Goal: Task Accomplishment & Management: Complete application form

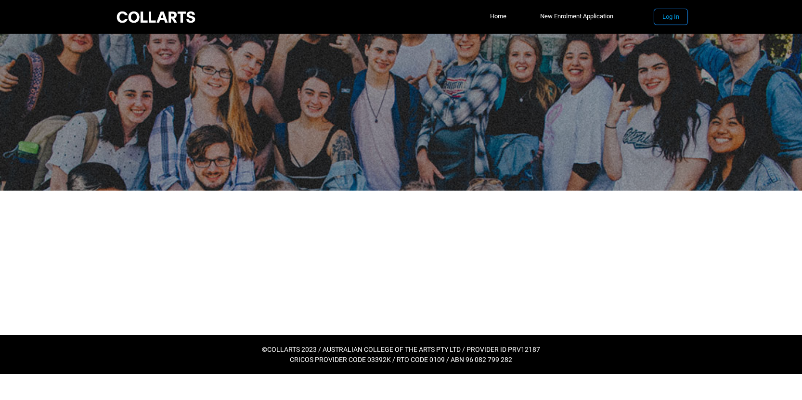
click at [674, 17] on button "Log In" at bounding box center [670, 16] width 33 height 15
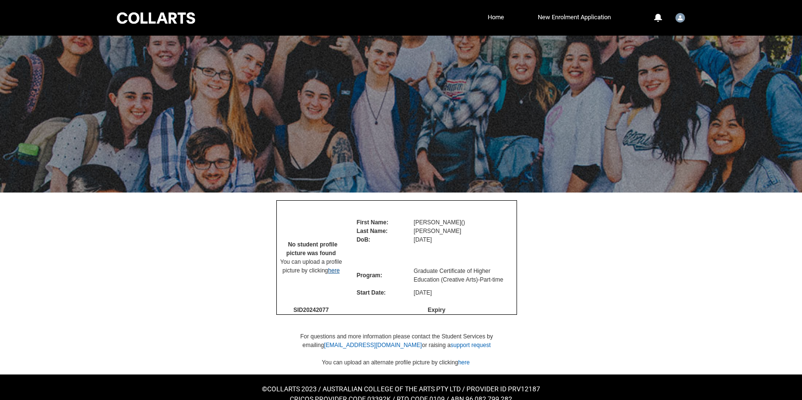
click at [336, 274] on link "here" at bounding box center [334, 270] width 12 height 7
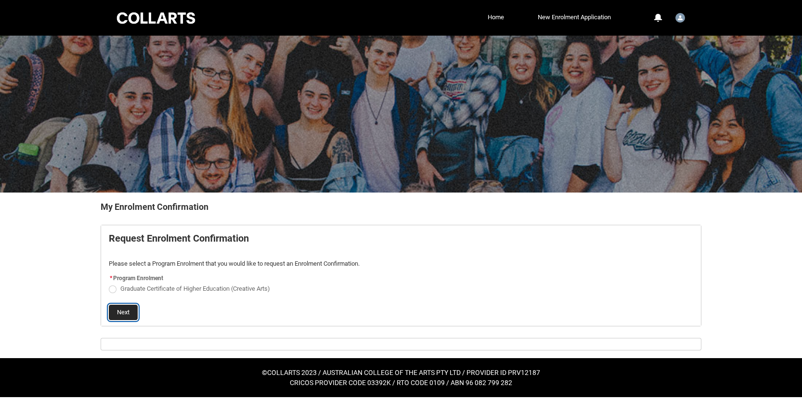
click at [122, 309] on button "Next" at bounding box center [123, 312] width 29 height 15
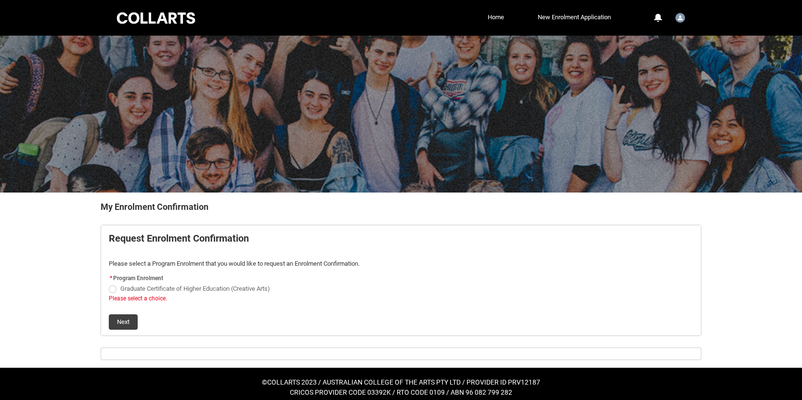
scroll to position [7, 0]
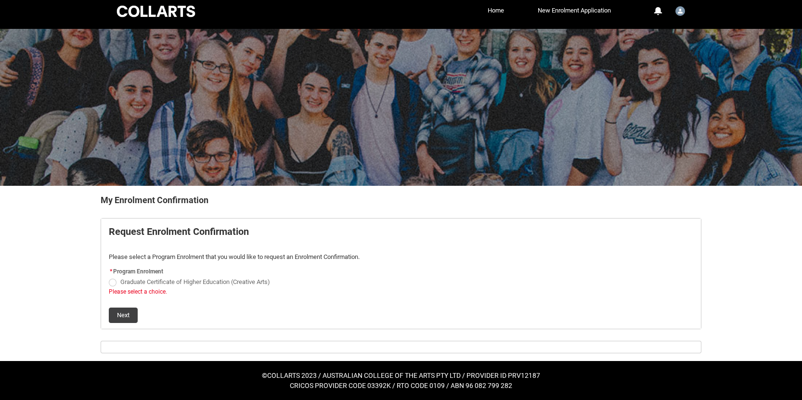
click at [114, 282] on span "REDU_Generate_Enrolment_Confirmation flow" at bounding box center [113, 283] width 8 height 8
click at [109, 277] on input "Graduate Certificate of Higher Education (Creative Arts)" at bounding box center [108, 276] width 0 height 0
radio input "true"
click at [124, 314] on button "Next" at bounding box center [123, 315] width 29 height 15
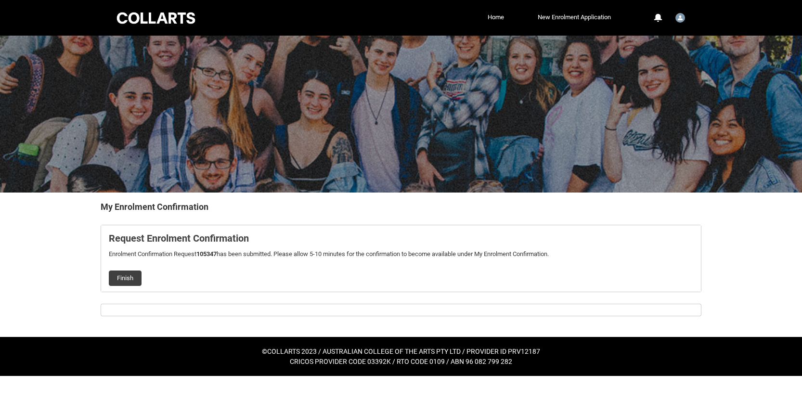
click at [127, 277] on button "Finish" at bounding box center [125, 278] width 33 height 15
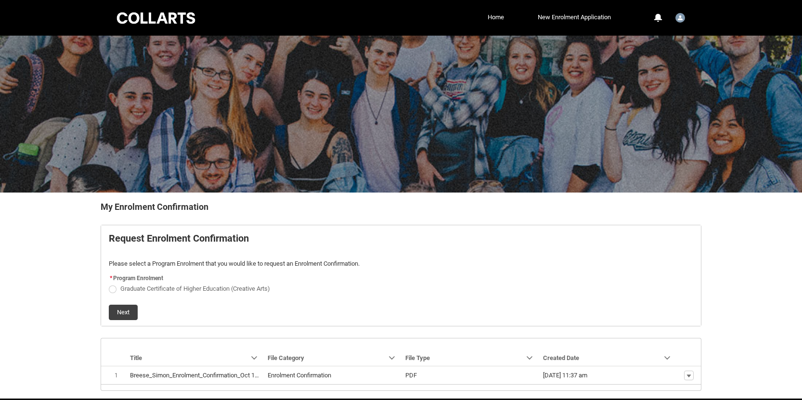
scroll to position [38, 0]
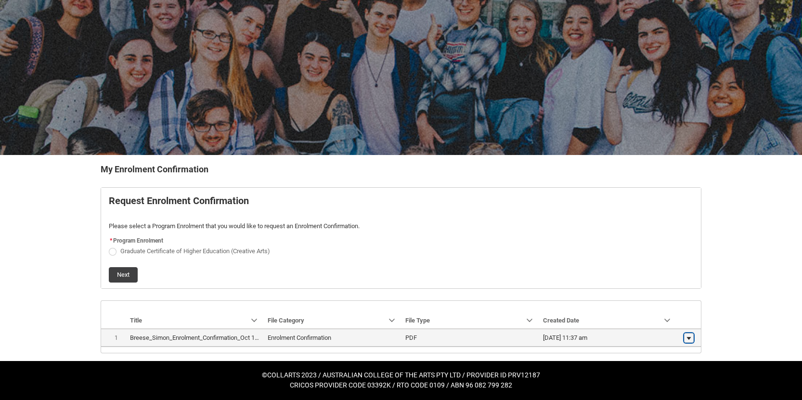
click at [690, 338] on lightning-primitive-icon "button" at bounding box center [689, 338] width 6 height 7
click at [673, 336] on span "Download" at bounding box center [667, 335] width 26 height 9
